Goal: Information Seeking & Learning: Learn about a topic

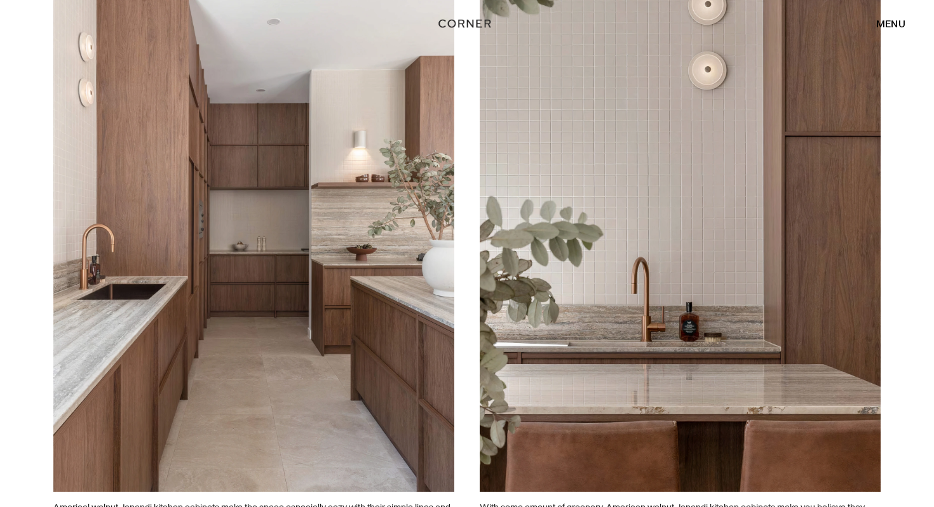
scroll to position [2989, 0]
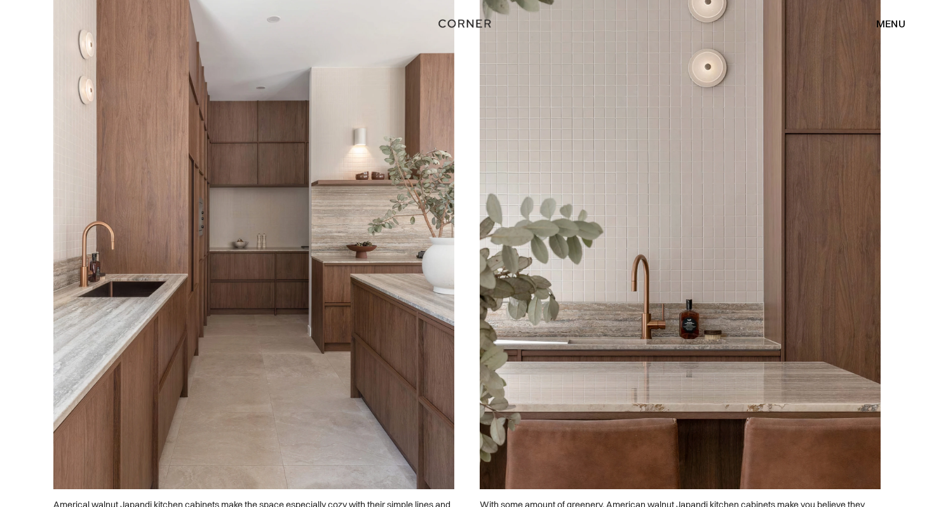
click at [215, 218] on img at bounding box center [253, 239] width 401 height 501
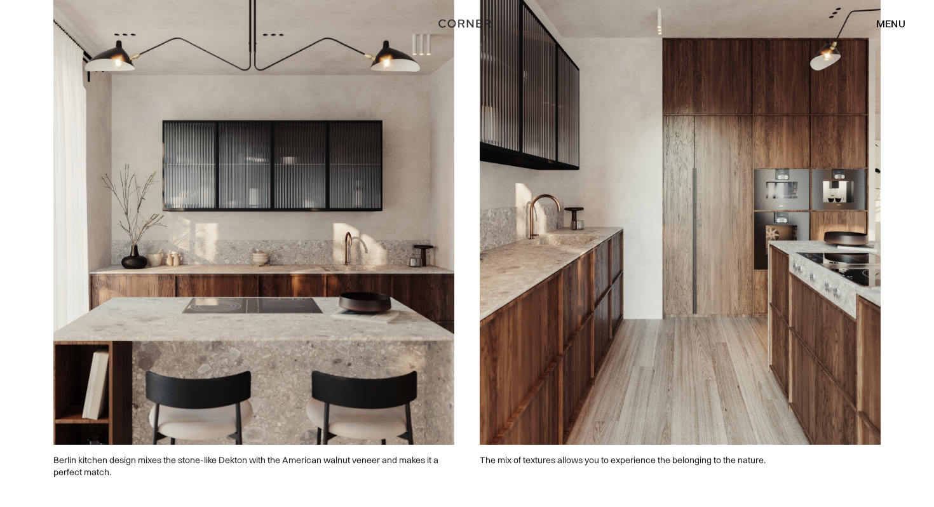
scroll to position [963, 0]
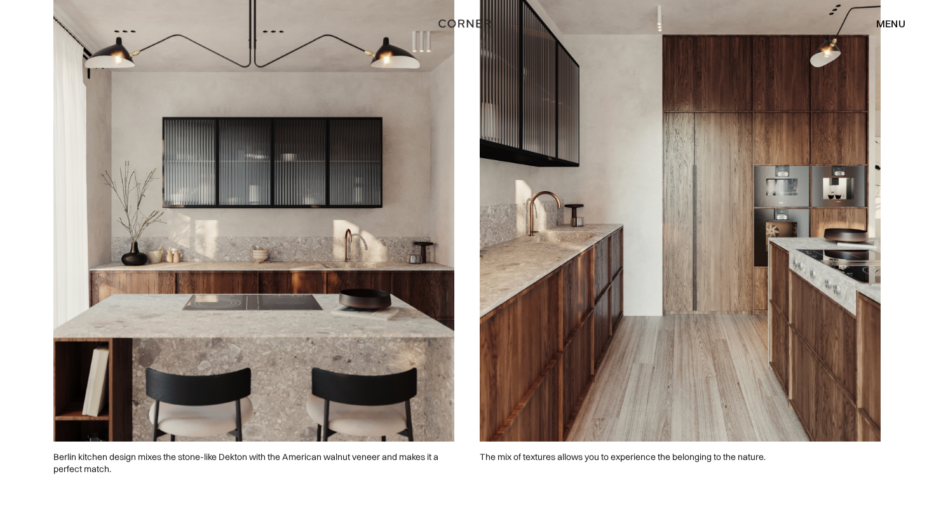
click at [576, 372] on img at bounding box center [680, 191] width 401 height 501
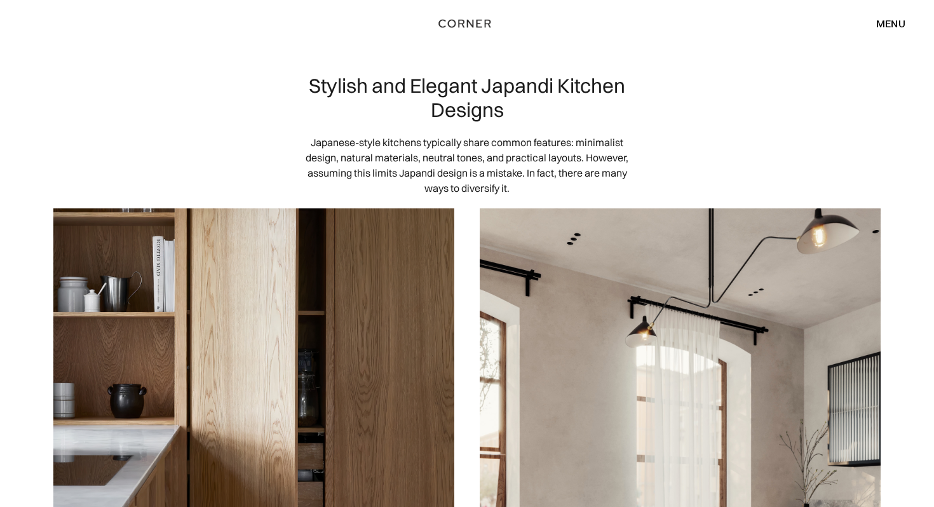
scroll to position [0, 0]
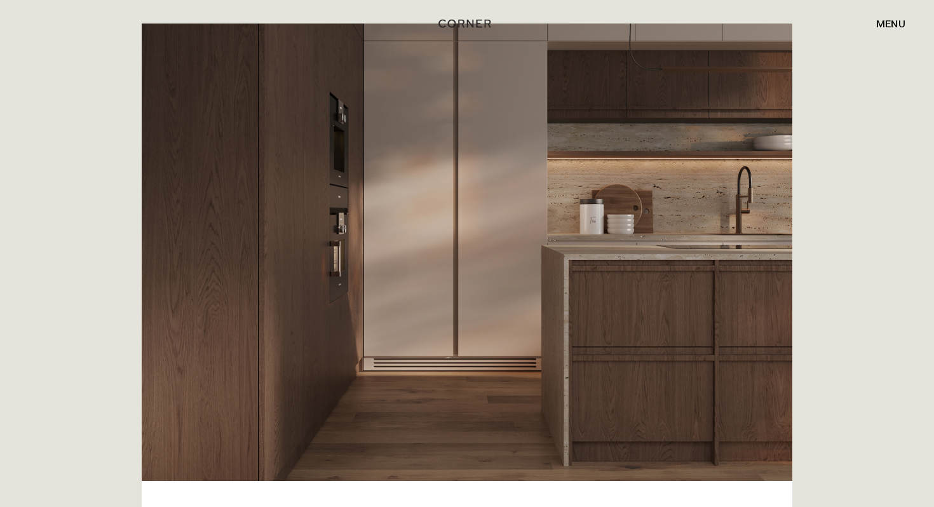
scroll to position [299, 0]
